Goal: Task Accomplishment & Management: Manage account settings

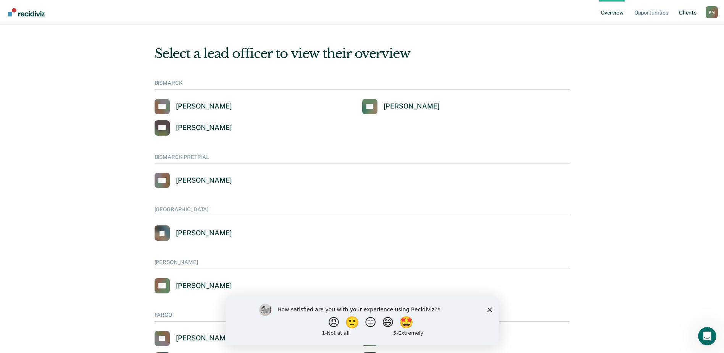
click at [684, 10] on link "Client s" at bounding box center [687, 12] width 21 height 24
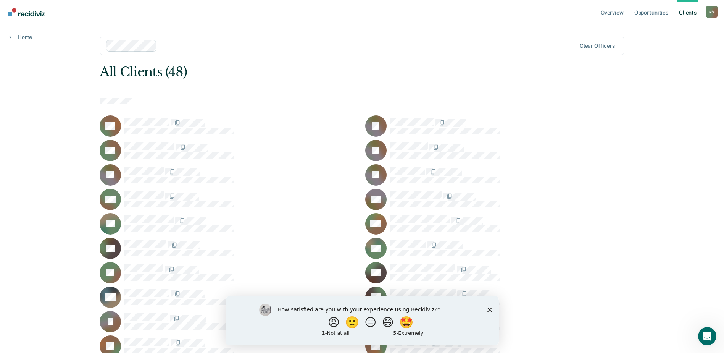
click at [487, 308] on icon "Close survey" at bounding box center [489, 309] width 5 height 5
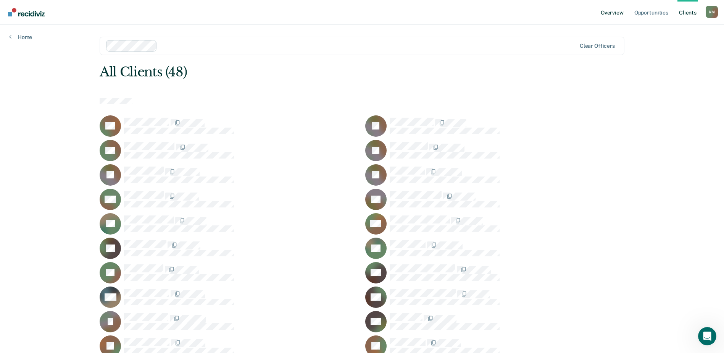
click at [613, 13] on link "Overview" at bounding box center [612, 12] width 26 height 24
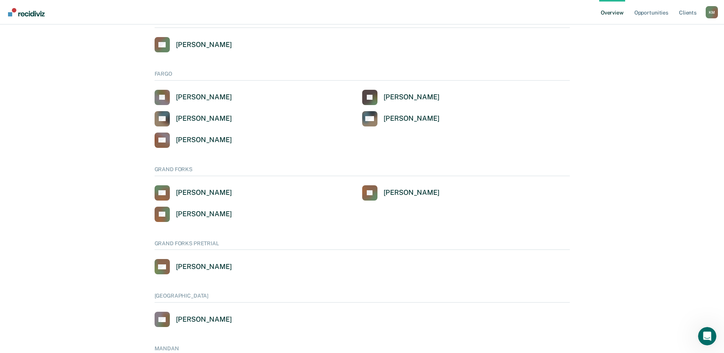
scroll to position [305, 0]
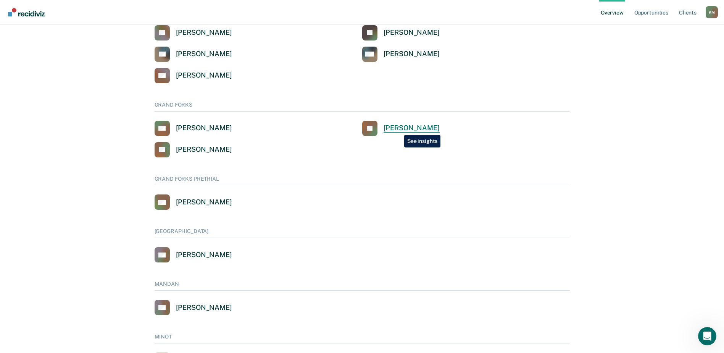
click at [398, 129] on div "[PERSON_NAME]" at bounding box center [411, 128] width 56 height 9
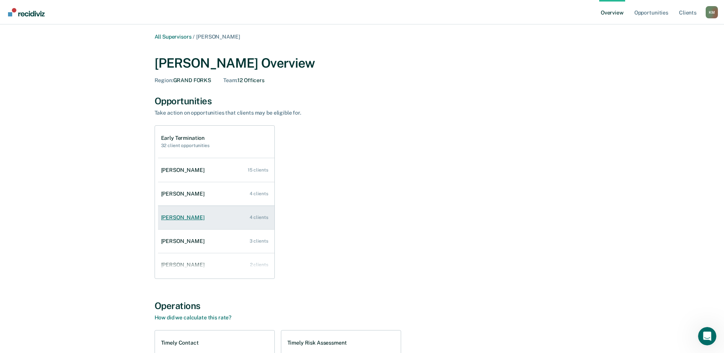
click at [171, 211] on link "John Knutson 4 clients" at bounding box center [216, 217] width 116 height 22
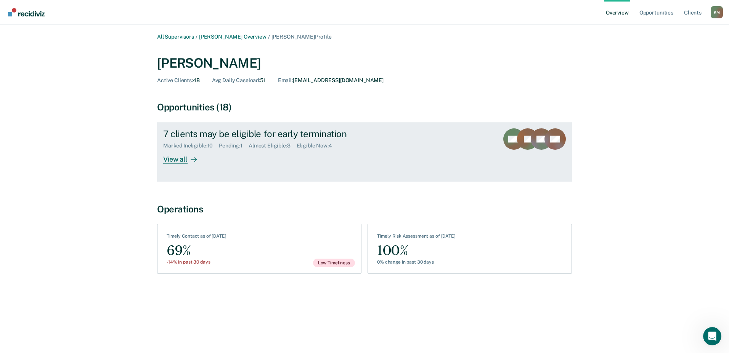
click at [178, 159] on div "View all" at bounding box center [184, 156] width 43 height 15
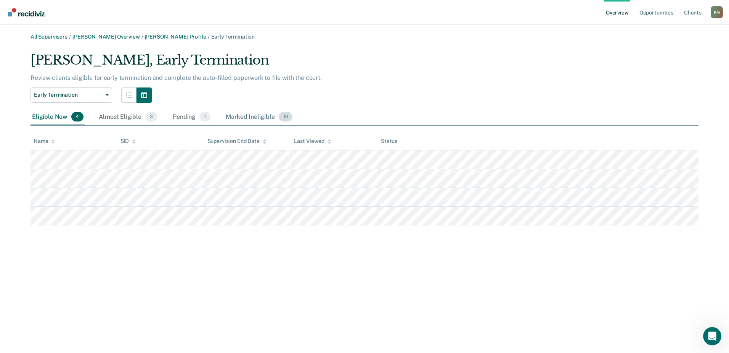
click at [257, 115] on div "Marked Ineligible 10" at bounding box center [258, 117] width 69 height 17
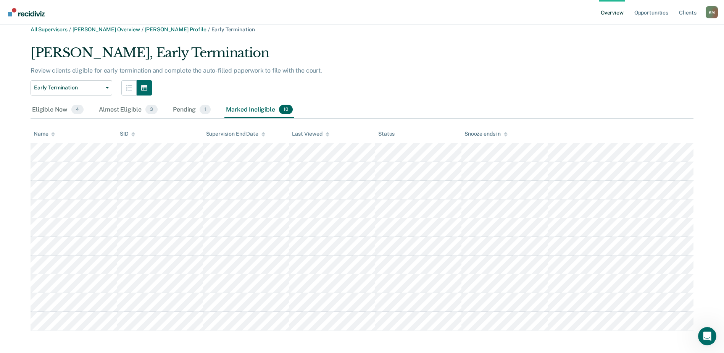
scroll to position [9, 0]
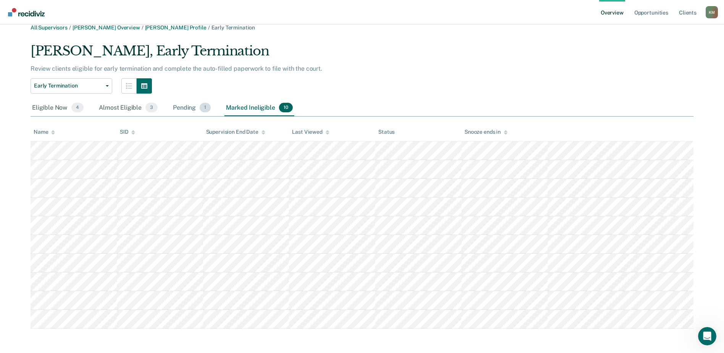
click at [184, 106] on div "Pending 1" at bounding box center [191, 108] width 41 height 17
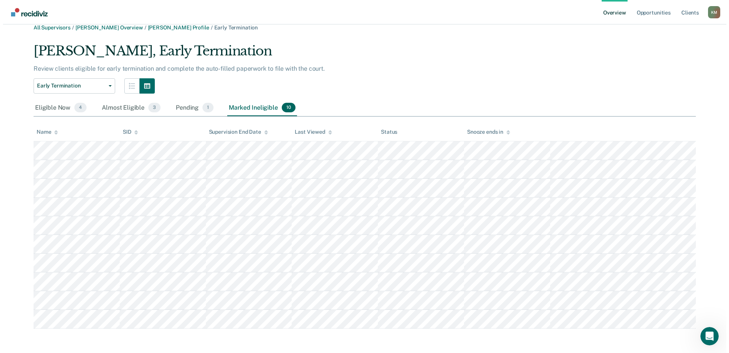
scroll to position [0, 0]
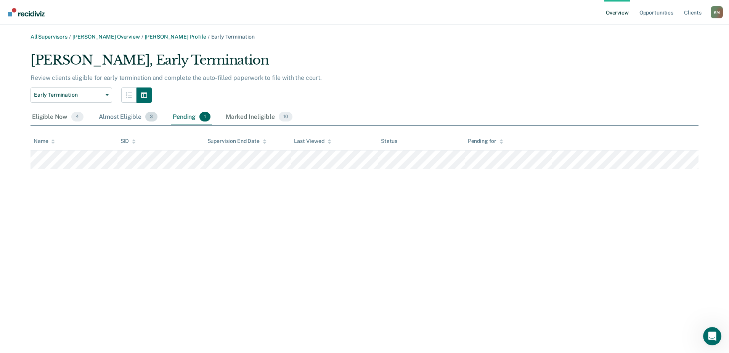
click at [119, 115] on div "Almost Eligible 3" at bounding box center [128, 117] width 62 height 17
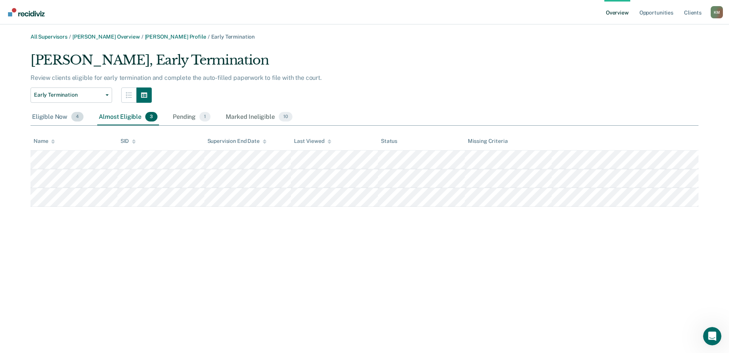
click at [50, 117] on div "Eligible Now 4" at bounding box center [58, 117] width 55 height 17
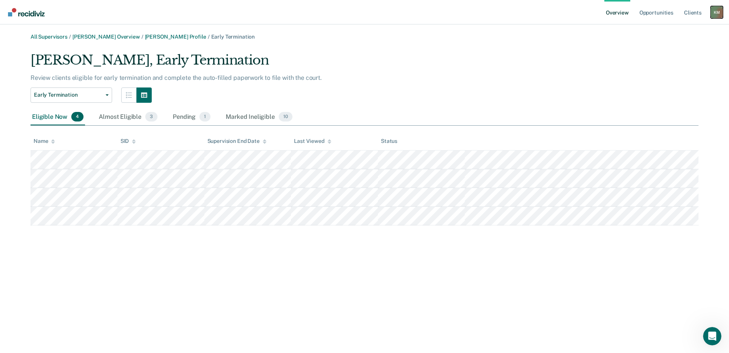
click at [713, 10] on div "K M" at bounding box center [717, 12] width 12 height 12
click at [659, 65] on link "Log Out" at bounding box center [684, 68] width 65 height 6
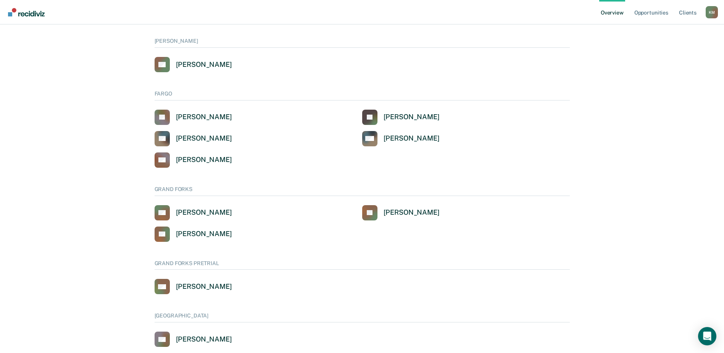
scroll to position [221, 0]
click at [403, 213] on div "[PERSON_NAME]" at bounding box center [411, 212] width 56 height 9
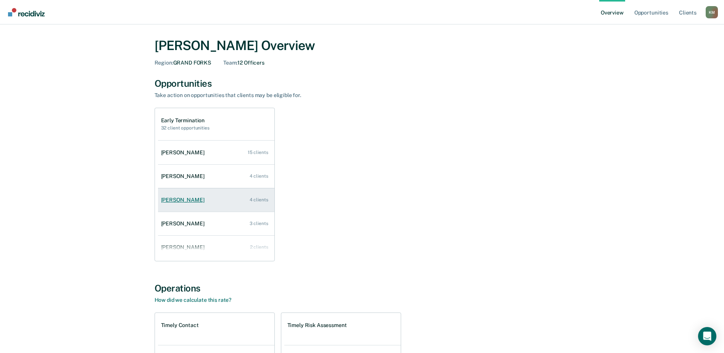
click at [187, 200] on div "[PERSON_NAME]" at bounding box center [184, 199] width 47 height 6
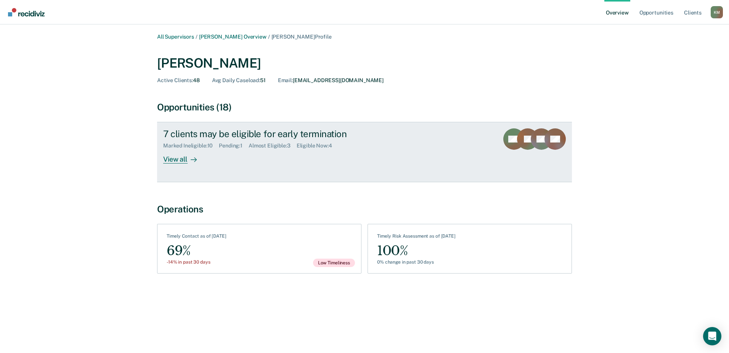
click at [187, 160] on div "View all" at bounding box center [184, 156] width 43 height 15
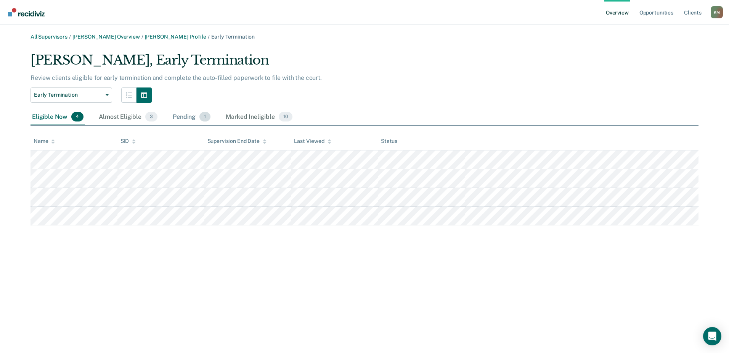
click at [184, 116] on div "Pending 1" at bounding box center [191, 117] width 41 height 17
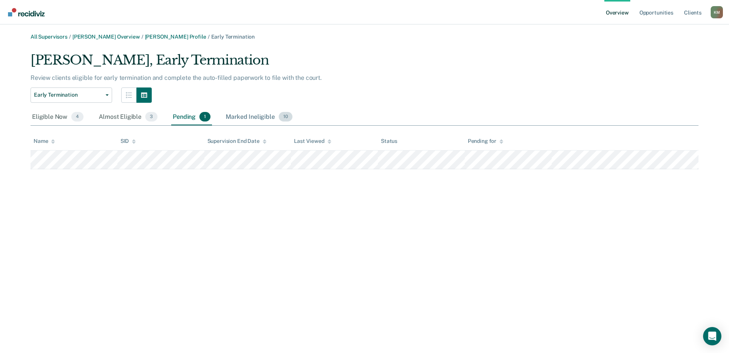
click at [237, 115] on div "Marked Ineligible 10" at bounding box center [258, 117] width 69 height 17
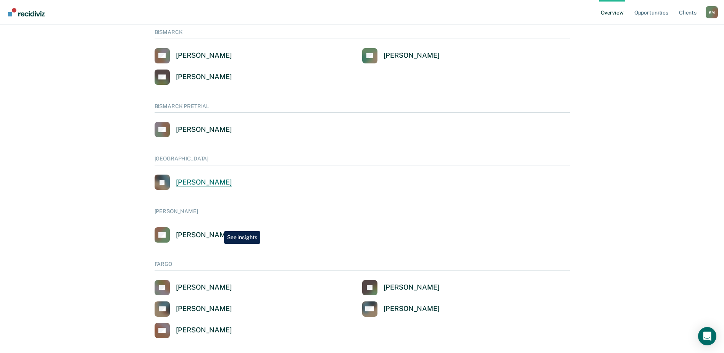
scroll to position [191, 0]
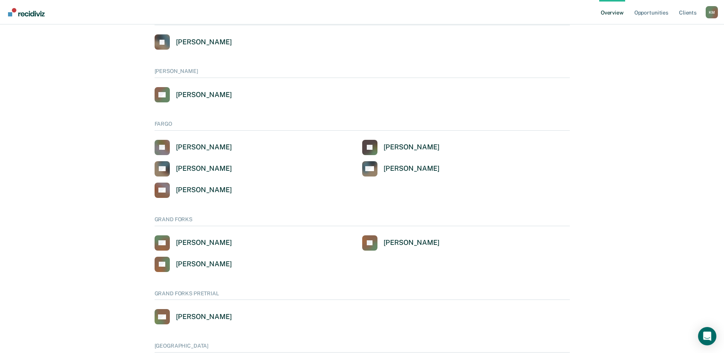
click at [177, 217] on div "GRAND FORKS" at bounding box center [362, 221] width 415 height 10
click at [409, 245] on div "[PERSON_NAME]" at bounding box center [411, 242] width 56 height 9
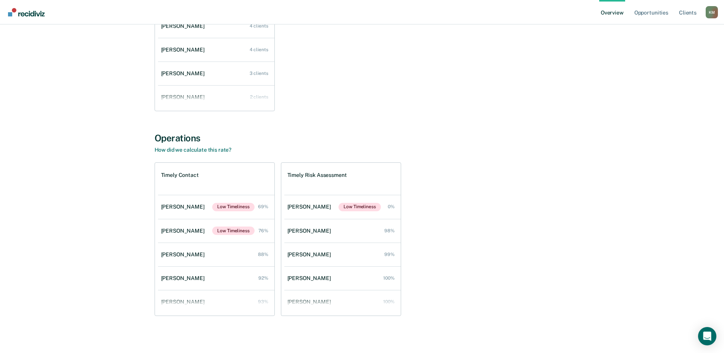
scroll to position [170, 0]
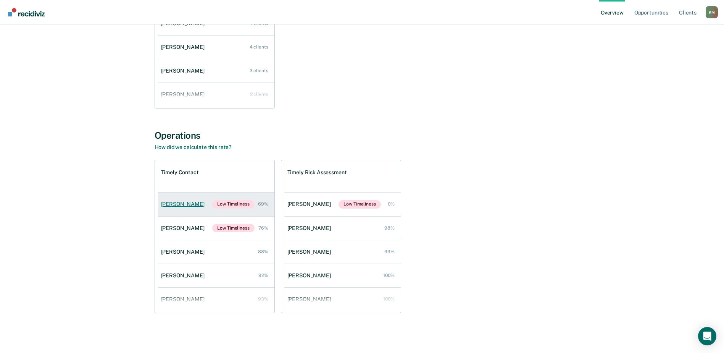
click at [174, 200] on link "John Knutson Low Timeliness 69%" at bounding box center [216, 204] width 116 height 24
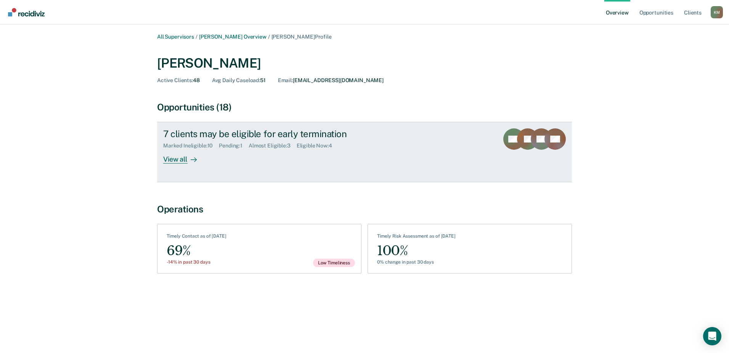
click at [192, 156] on icon at bounding box center [194, 159] width 6 height 6
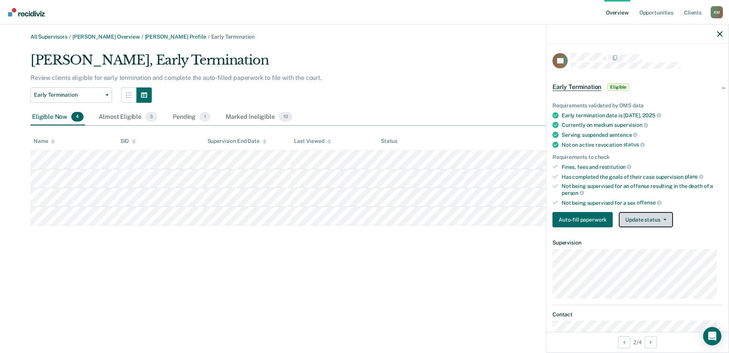
click at [639, 221] on button "Update status" at bounding box center [646, 219] width 54 height 15
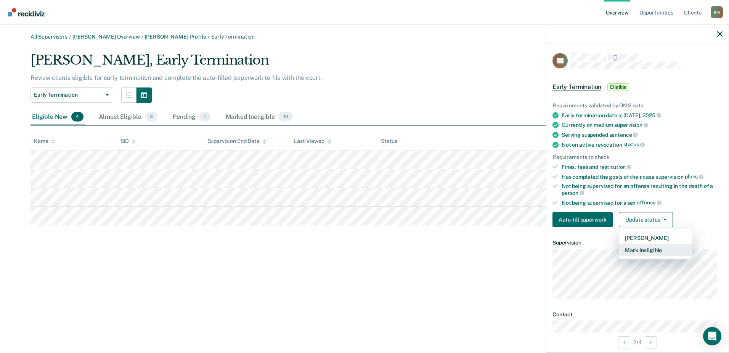
click at [633, 248] on button "Mark Ineligible" at bounding box center [656, 250] width 74 height 12
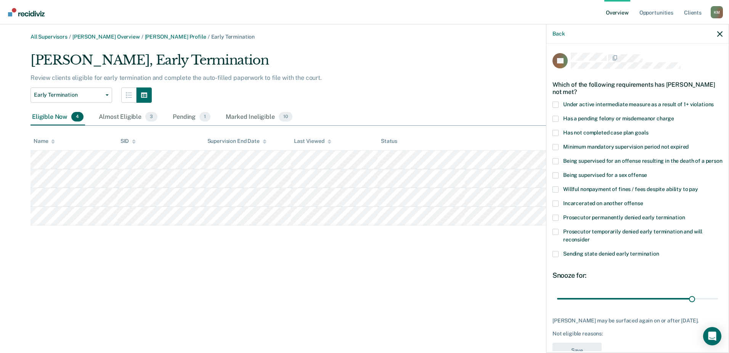
click at [557, 131] on span at bounding box center [556, 133] width 6 height 6
click at [649, 130] on input "Has not completed case plan goals" at bounding box center [649, 130] width 0 height 0
drag, startPoint x: 687, startPoint y: 305, endPoint x: 714, endPoint y: 304, distance: 27.1
type input "35"
click at [714, 304] on input "range" at bounding box center [637, 297] width 161 height 13
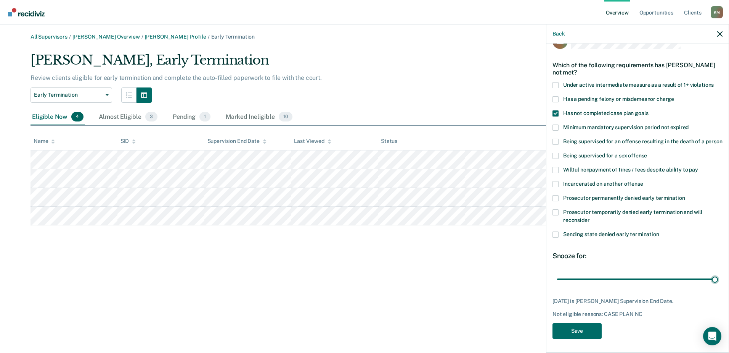
scroll to position [28, 0]
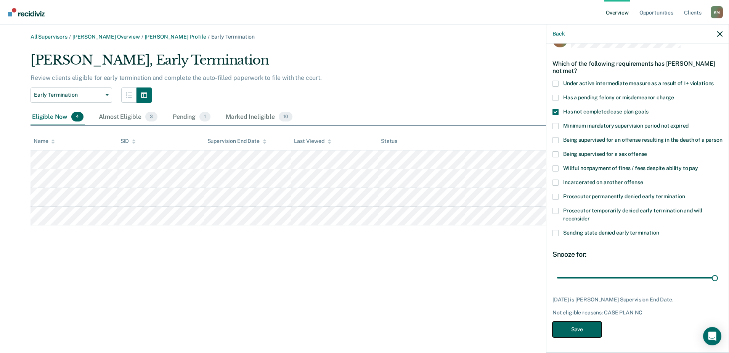
click at [587, 327] on button "Save" at bounding box center [577, 329] width 49 height 16
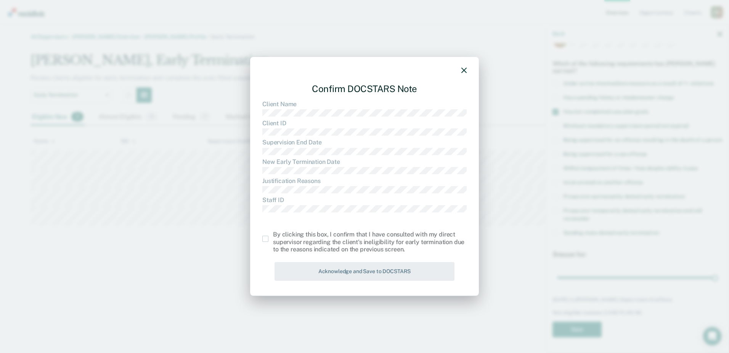
click at [265, 240] on span at bounding box center [265, 238] width 6 height 6
click at [273, 235] on input "checkbox" at bounding box center [273, 235] width 0 height 0
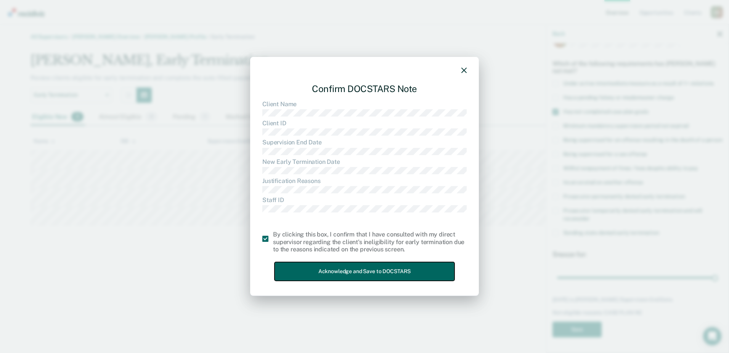
click at [347, 268] on button "Acknowledge and Save to DOCSTARS" at bounding box center [365, 271] width 180 height 19
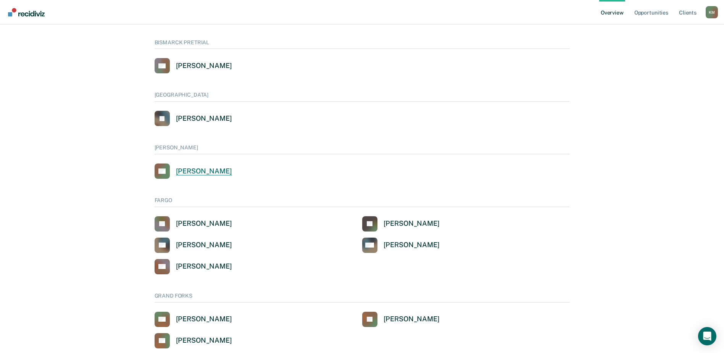
scroll to position [153, 0]
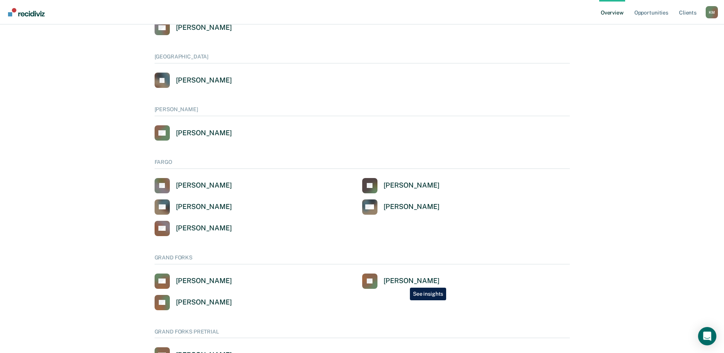
click at [404, 282] on div "[PERSON_NAME]" at bounding box center [411, 280] width 56 height 9
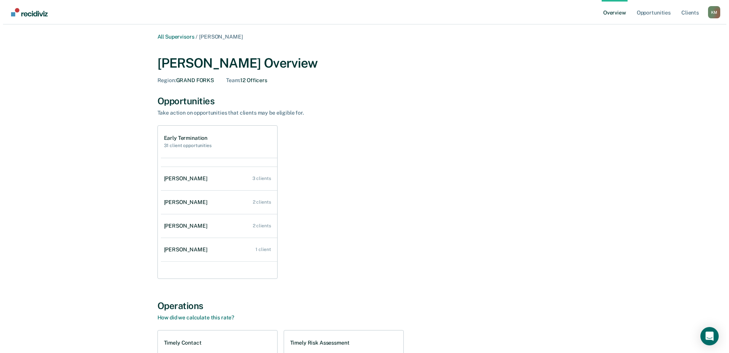
scroll to position [78, 0]
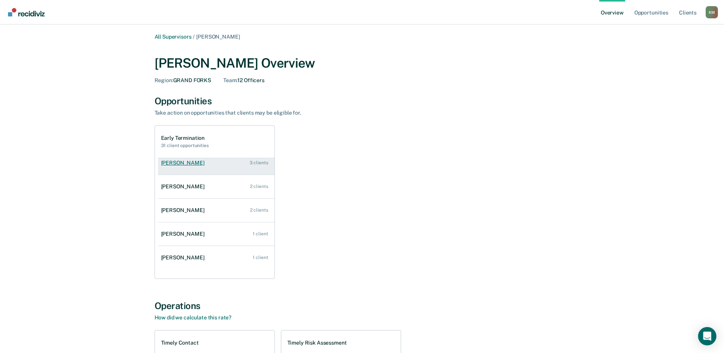
click at [184, 162] on div "[PERSON_NAME]" at bounding box center [184, 162] width 47 height 6
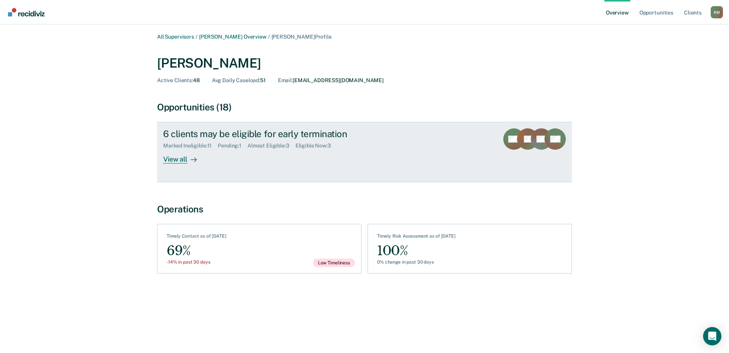
click at [227, 143] on div "Pending : 1" at bounding box center [233, 145] width 30 height 6
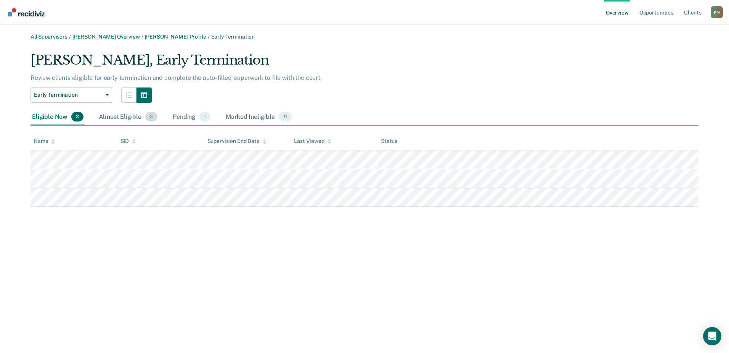
click at [114, 117] on div "Almost Eligible 3" at bounding box center [128, 117] width 62 height 17
click at [185, 115] on div "Pending 1" at bounding box center [191, 117] width 41 height 17
